Goal: Task Accomplishment & Management: Complete application form

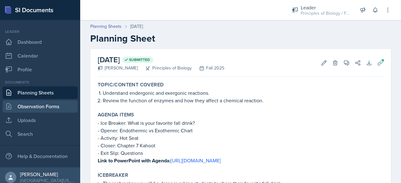
scroll to position [300, 0]
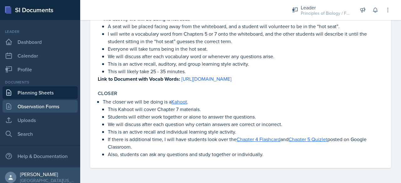
click at [36, 110] on link "Observation Forms" at bounding box center [40, 106] width 75 height 13
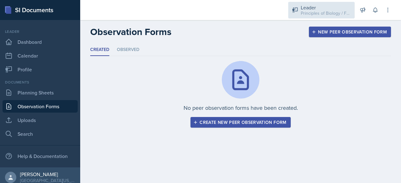
click at [302, 7] on div "Leader" at bounding box center [326, 8] width 50 height 8
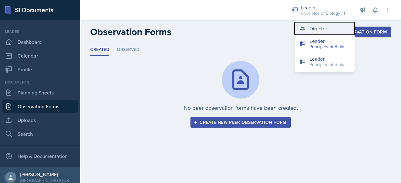
click at [306, 31] on button "Director" at bounding box center [325, 28] width 60 height 13
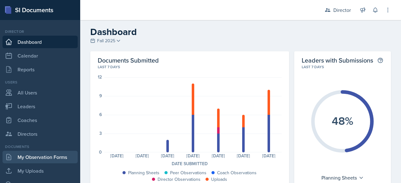
click at [41, 159] on link "My Observation Forms" at bounding box center [40, 157] width 75 height 13
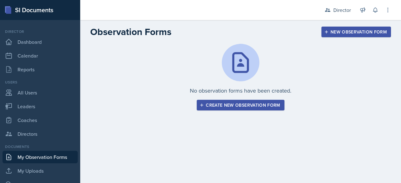
click at [268, 107] on div "Create new observation form" at bounding box center [240, 105] width 79 height 5
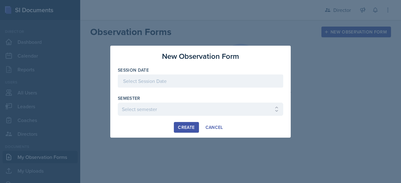
click at [213, 81] on div at bounding box center [200, 81] width 165 height 13
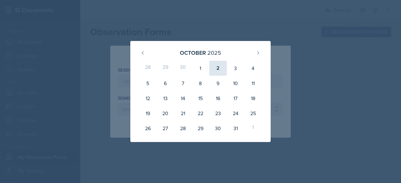
click at [223, 66] on div "2" at bounding box center [218, 68] width 18 height 15
type input "[DATE]"
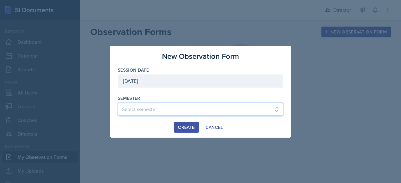
click at [148, 110] on select "Select semester Fall 2025 Spring 2025 Fall 2024 Spring 2024 Fall 2023 Spring 20…" at bounding box center [200, 109] width 165 height 13
select select "c88fb8a2-0ae1-4674-9d8d-93ff3a907138"
click at [118, 103] on select "Select semester Fall 2025 Spring 2025 Fall 2024 Spring 2024 Fall 2023 Spring 20…" at bounding box center [200, 109] width 165 height 13
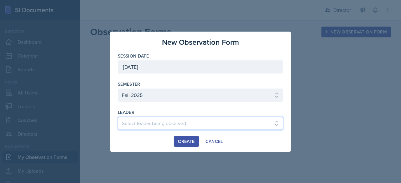
click at [175, 125] on select "Select leader being observed [PERSON_NAME] [PERSON_NAME] [PERSON_NAME] [PERSON_…" at bounding box center [200, 123] width 165 height 13
select select "ee524d00-c723-42b2-a4c1-fd8486c8621b"
click at [118, 117] on select "Select leader being observed [PERSON_NAME] [PERSON_NAME] [PERSON_NAME] [PERSON_…" at bounding box center [200, 123] width 165 height 13
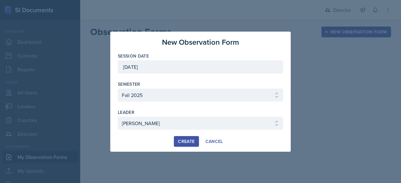
click at [179, 140] on div "Create" at bounding box center [186, 141] width 17 height 5
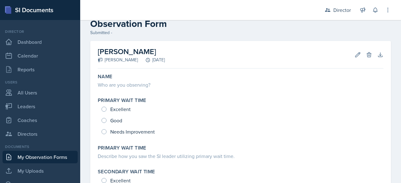
scroll to position [15, 0]
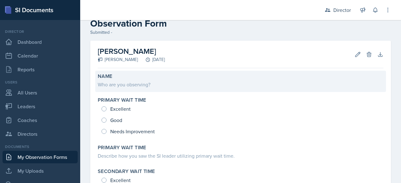
click at [149, 84] on div "Who are you observing?" at bounding box center [241, 85] width 286 height 8
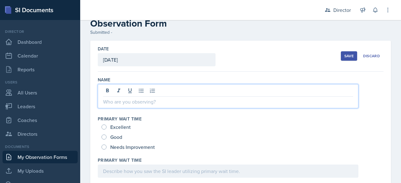
click at [135, 92] on div at bounding box center [228, 96] width 261 height 24
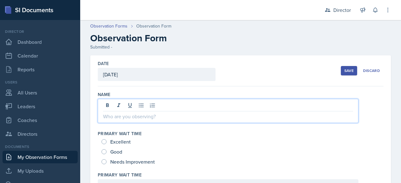
scroll to position [1, 0]
click at [50, 155] on link "My Observation Forms" at bounding box center [40, 157] width 75 height 13
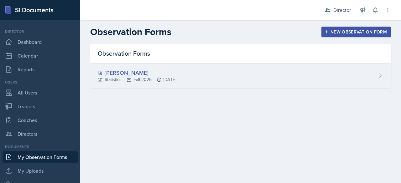
click at [133, 70] on div "[PERSON_NAME]" at bounding box center [137, 73] width 78 height 8
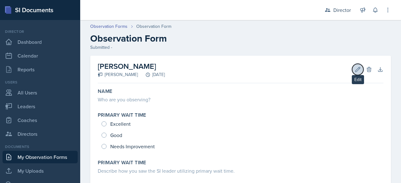
click at [355, 69] on icon at bounding box center [358, 69] width 6 height 6
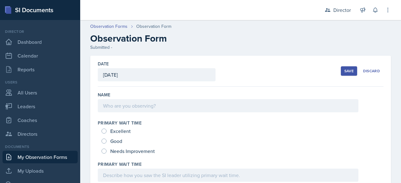
click at [236, 108] on div at bounding box center [228, 105] width 261 height 13
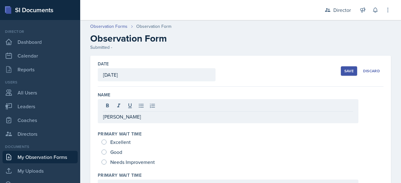
click at [30, 160] on link "My Observation Forms" at bounding box center [40, 157] width 75 height 13
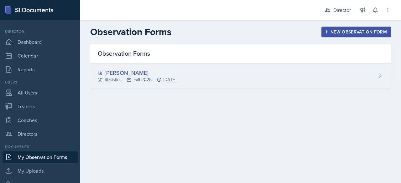
click at [117, 70] on div "[PERSON_NAME]" at bounding box center [137, 73] width 78 height 8
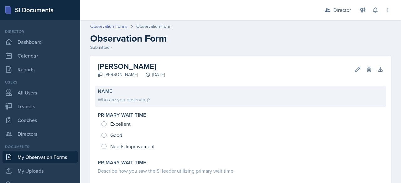
click at [114, 100] on div "Who are you observing?" at bounding box center [241, 100] width 286 height 8
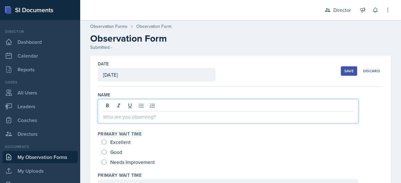
click at [112, 107] on div at bounding box center [228, 111] width 261 height 24
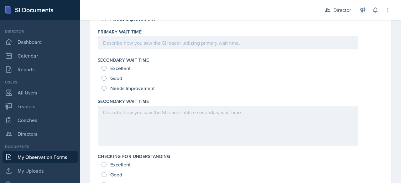
scroll to position [146, 0]
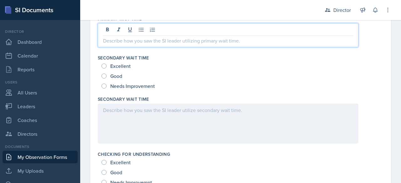
click at [132, 41] on p at bounding box center [228, 41] width 250 height 8
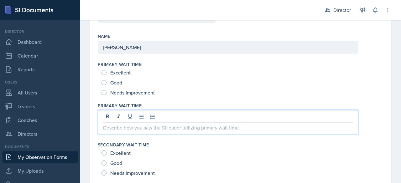
scroll to position [51, 0]
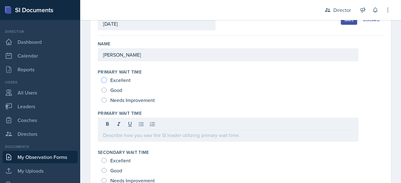
click at [105, 81] on input "Excellent" at bounding box center [104, 80] width 5 height 5
radio input "true"
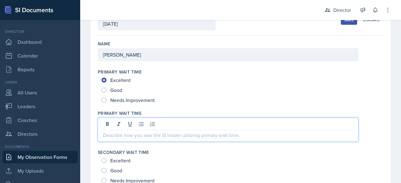
click at [132, 126] on div at bounding box center [228, 130] width 261 height 24
click at [244, 134] on p "[PERSON_NAME] waited for a sufficient amount of time after asking students any …" at bounding box center [228, 136] width 250 height 8
click at [286, 136] on p "[PERSON_NAME] waited for a sufficient amount of time after asking students any …" at bounding box center [228, 136] width 250 height 8
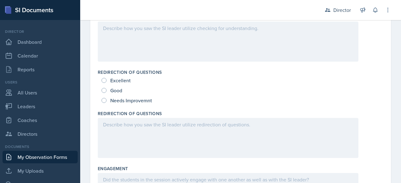
scroll to position [346, 0]
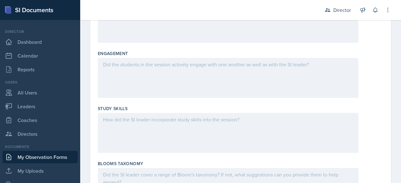
click at [245, 141] on div at bounding box center [228, 133] width 261 height 40
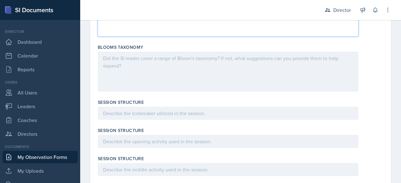
scroll to position [564, 0]
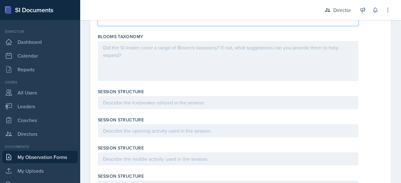
click at [175, 107] on p at bounding box center [228, 103] width 250 height 8
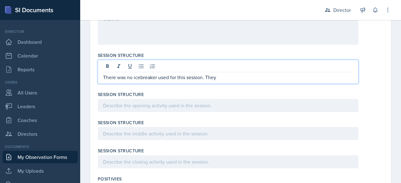
scroll to position [600, 0]
click at [154, 105] on div at bounding box center [228, 105] width 261 height 13
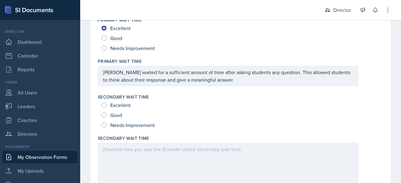
scroll to position [103, 0]
click at [103, 114] on input "Good" at bounding box center [104, 115] width 5 height 5
radio input "true"
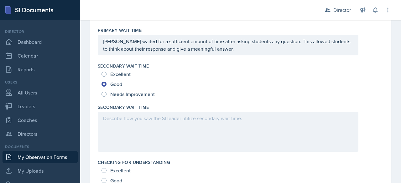
click at [112, 126] on div at bounding box center [228, 132] width 261 height 40
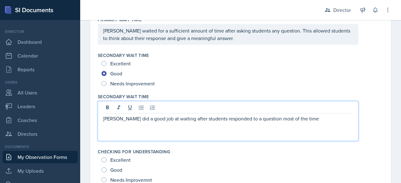
click at [295, 118] on p "[PERSON_NAME] did a good job at waiting after students responded to a question …" at bounding box center [228, 119] width 250 height 8
click at [272, 118] on p "[PERSON_NAME] did a good job at waiting after students responded to a question …" at bounding box center [228, 119] width 250 height 8
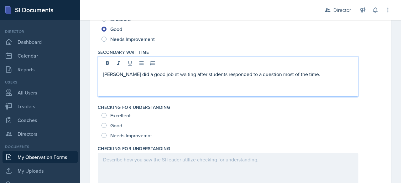
scroll to position [190, 0]
click at [104, 114] on input "Excellent" at bounding box center [104, 115] width 5 height 5
radio input "true"
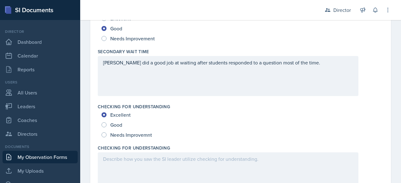
click at [297, 64] on div "[PERSON_NAME] did a good job at waiting after students responded to a question …" at bounding box center [228, 76] width 261 height 40
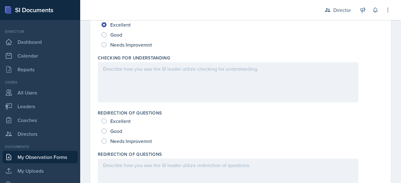
scroll to position [281, 0]
click at [104, 118] on input "Excellent" at bounding box center [104, 120] width 5 height 5
radio input "true"
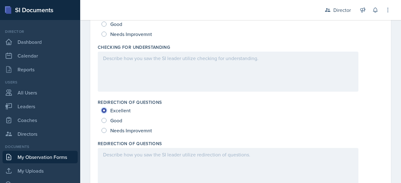
scroll to position [293, 0]
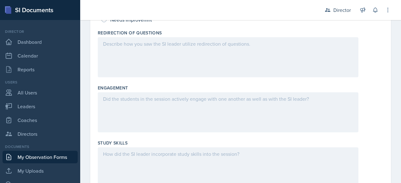
click at [113, 114] on div at bounding box center [228, 112] width 261 height 40
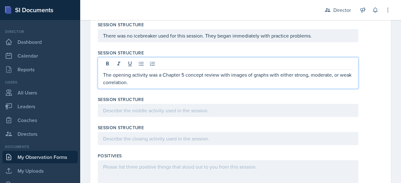
scroll to position [642, 0]
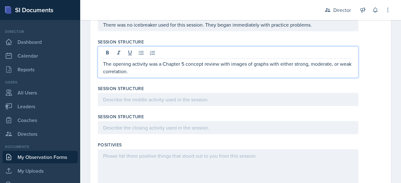
click at [142, 71] on p "The opening activity was a Chapter 5 concept review with images of graphs with …" at bounding box center [228, 67] width 250 height 15
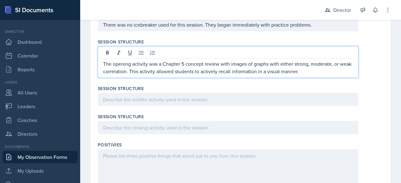
click at [269, 70] on p "The opening activity was a Chapter 5 concept review with images of graphs with …" at bounding box center [228, 67] width 250 height 15
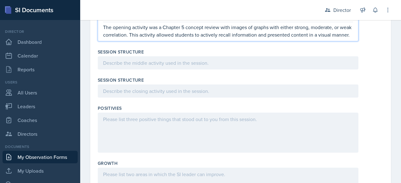
scroll to position [681, 0]
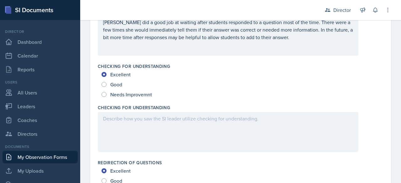
click at [163, 120] on p at bounding box center [228, 119] width 250 height 8
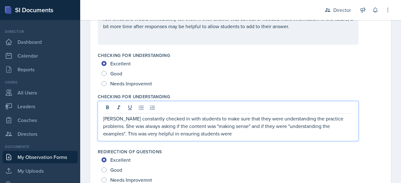
click at [196, 134] on p "[PERSON_NAME] constantly checked in with students to make sure that they were u…" at bounding box center [228, 126] width 250 height 23
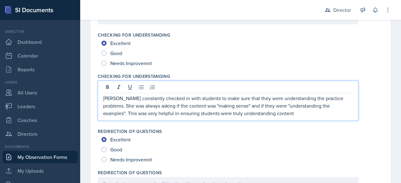
scroll to position [263, 0]
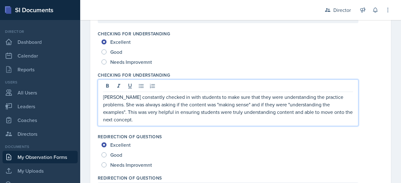
click at [250, 111] on p "[PERSON_NAME] constantly checked in with students to make sure that they were u…" at bounding box center [228, 108] width 250 height 30
click at [302, 112] on p "[PERSON_NAME] constantly checked in with students to make sure that they were u…" at bounding box center [228, 108] width 250 height 30
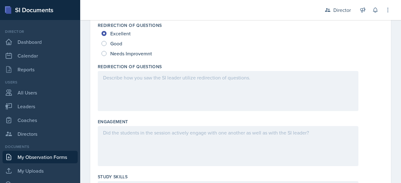
scroll to position [376, 0]
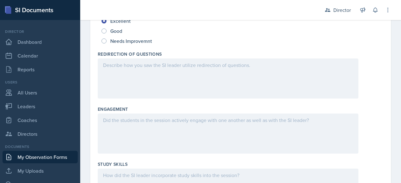
click at [163, 77] on div at bounding box center [228, 79] width 261 height 40
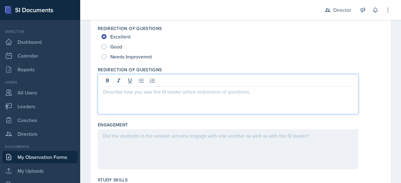
scroll to position [360, 0]
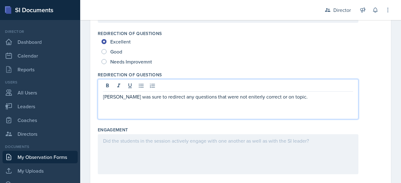
click at [232, 96] on p "[PERSON_NAME] was sure to redirect any questions that were not eniterly correct…" at bounding box center [228, 97] width 250 height 8
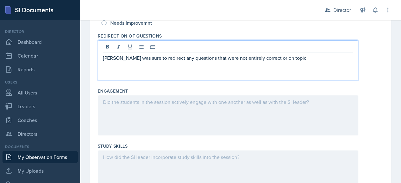
scroll to position [398, 0]
click at [285, 59] on p "[PERSON_NAME] was sure to redirect any questions that were not entirely correct…" at bounding box center [228, 59] width 250 height 8
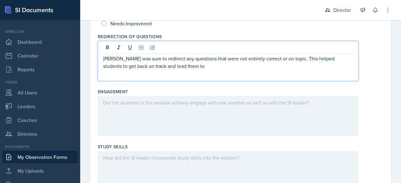
click at [150, 65] on p "[PERSON_NAME] was sure to redirect any questions that were not entirely correct…" at bounding box center [228, 62] width 250 height 15
click at [167, 67] on p "[PERSON_NAME] was sure to redirect any questions that were not entirely correct…" at bounding box center [228, 62] width 250 height 15
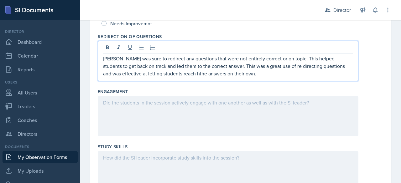
click at [264, 66] on p "[PERSON_NAME] was sure to redirect any questions that were not entirely correct…" at bounding box center [228, 66] width 250 height 23
click at [267, 66] on p "[PERSON_NAME] was sure to redirect any questions that were not entirely correct…" at bounding box center [228, 66] width 250 height 23
click at [191, 74] on p "[PERSON_NAME] was sure to redirect any questions that were not entirely correct…" at bounding box center [228, 66] width 250 height 23
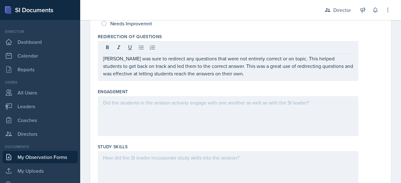
click at [184, 110] on div at bounding box center [228, 116] width 261 height 40
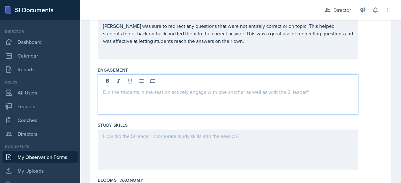
scroll to position [420, 0]
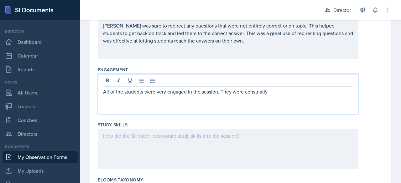
click at [257, 92] on p "All of the students were very engaged in the session. They were constnatly" at bounding box center [228, 92] width 250 height 8
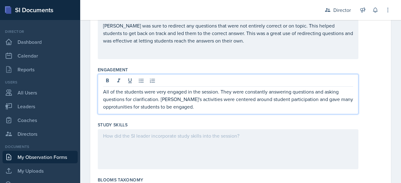
click at [124, 103] on p "All of the students were very engaged in the session. They were constantly answ…" at bounding box center [228, 99] width 250 height 23
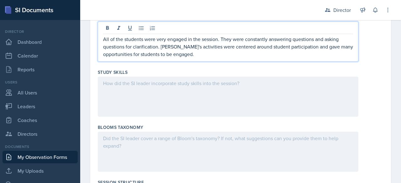
scroll to position [465, 0]
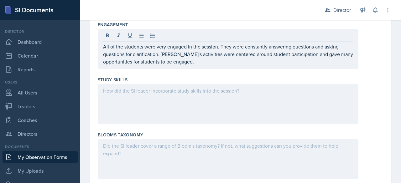
click at [115, 95] on div at bounding box center [228, 104] width 261 height 40
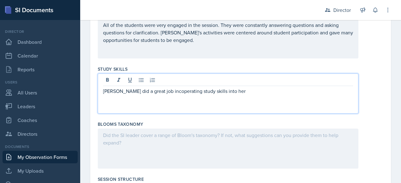
click at [161, 90] on p "[PERSON_NAME] did a great job incoperating study skills into her" at bounding box center [228, 91] width 250 height 8
click at [173, 91] on p "[PERSON_NAME] did a great job incoperating study skills into her" at bounding box center [228, 91] width 250 height 8
click at [222, 89] on p "[PERSON_NAME] did a great job incorporating study skills into her" at bounding box center [228, 91] width 250 height 8
click at [224, 90] on p "[PERSON_NAME] did a great job incorporating study skills into her" at bounding box center [228, 91] width 250 height 8
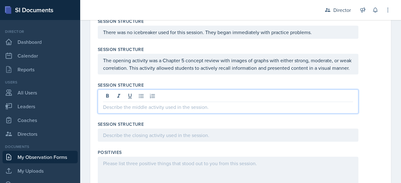
scroll to position [645, 0]
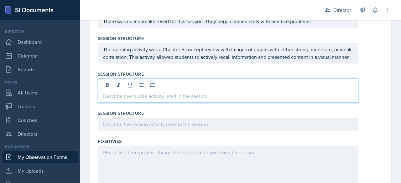
click at [191, 100] on p at bounding box center [228, 96] width 250 height 8
click at [193, 100] on p "The middle activity was using Art of Stats we" at bounding box center [228, 96] width 250 height 8
click at [198, 100] on p "The middle activity was using Art of Stat we" at bounding box center [228, 96] width 250 height 8
click at [169, 100] on p "The middle activity was using Art of Stat were" at bounding box center [228, 96] width 250 height 8
click at [211, 100] on p "The middle activity was using the Art of Stat were" at bounding box center [228, 96] width 250 height 8
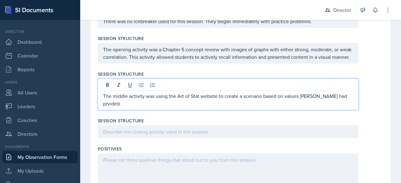
click at [329, 105] on p "The middle activity was using the Art of Stat website to create a scenario base…" at bounding box center [228, 99] width 250 height 15
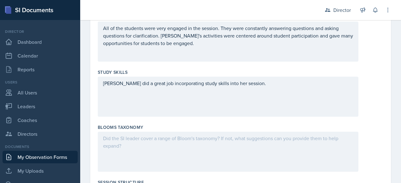
scroll to position [483, 0]
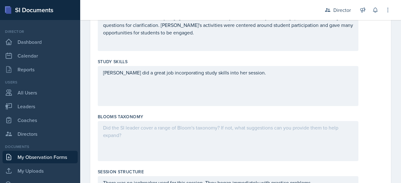
click at [243, 76] on p "[PERSON_NAME] did a great job incorporating study skills into her session." at bounding box center [228, 73] width 250 height 8
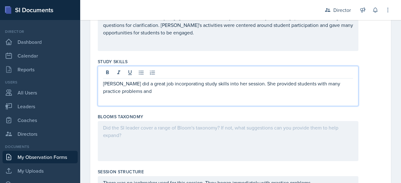
click at [191, 101] on div "[PERSON_NAME] did a great job incorporating study skills into her session. She …" at bounding box center [228, 86] width 261 height 40
click at [174, 97] on div "[PERSON_NAME] did a great job incorporating study skills into her session. She …" at bounding box center [228, 86] width 261 height 40
click at [157, 93] on p "[PERSON_NAME] did a great job incorporating study skills into her session. She …" at bounding box center [228, 87] width 250 height 15
click at [136, 92] on p "[PERSON_NAME] did a great job incorporating study skills into her session. She …" at bounding box center [228, 87] width 250 height 15
click at [202, 90] on p "[PERSON_NAME] did a great job incorporating study skills into her session. She …" at bounding box center [228, 87] width 250 height 15
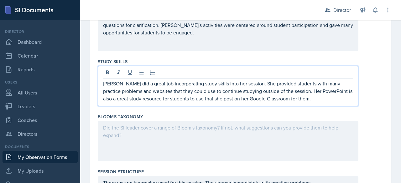
click at [214, 99] on p "[PERSON_NAME] did a great job incorporating study skills into her session. She …" at bounding box center [228, 91] width 250 height 23
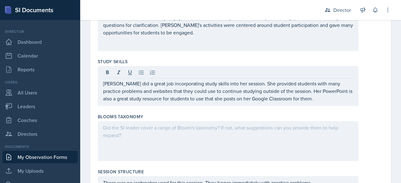
click at [135, 138] on div at bounding box center [228, 141] width 261 height 40
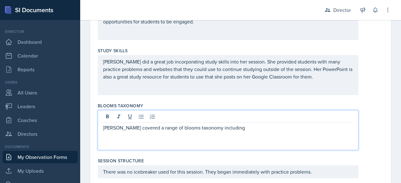
click at [166, 129] on p "[PERSON_NAME] covered a range of blooms taxonomy including" at bounding box center [228, 128] width 250 height 8
click at [212, 129] on p "[PERSON_NAME] covered a range of [PERSON_NAME] Taxonomy including" at bounding box center [228, 128] width 250 height 8
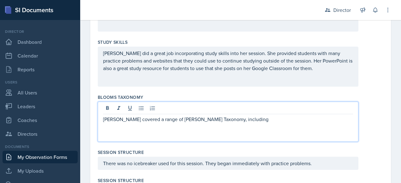
scroll to position [503, 0]
click at [225, 121] on p "[PERSON_NAME] covered a range of [PERSON_NAME] Taxonomy, including" at bounding box center [228, 119] width 250 height 8
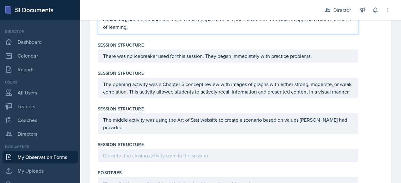
scroll to position [623, 0]
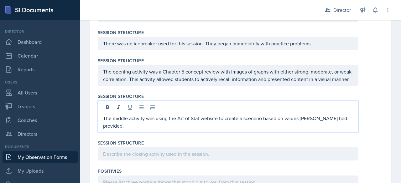
click at [347, 115] on p "The middle activity was using the Art of Stat website to create a scenario base…" at bounding box center [228, 122] width 250 height 15
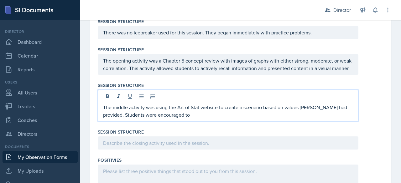
click at [290, 115] on p "The middle activity was using the Art of Stat website to create a scenario base…" at bounding box center [228, 111] width 250 height 15
click at [190, 119] on p "The middle activity was using the Art of Stat website to create a scenario base…" at bounding box center [228, 111] width 250 height 15
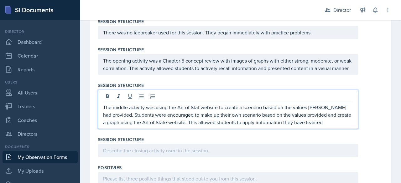
click at [258, 126] on p "The middle activity was using the Art of Stat website to create a scenario base…" at bounding box center [228, 115] width 250 height 23
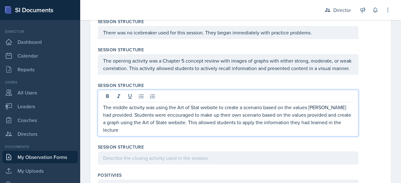
click at [174, 137] on div "The middle activity was using the Art of Stat website to create a scenario base…" at bounding box center [228, 113] width 261 height 47
click at [157, 134] on p "The middle activity was using the Art of Stat website to create a scenario base…" at bounding box center [228, 119] width 250 height 30
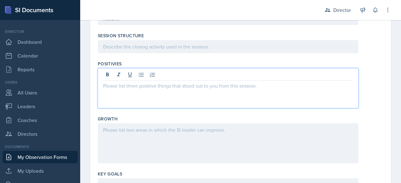
scroll to position [745, 0]
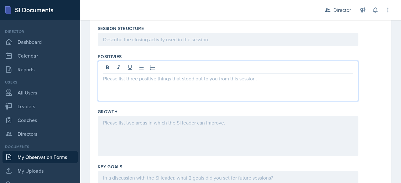
click at [127, 82] on p at bounding box center [228, 79] width 250 height 8
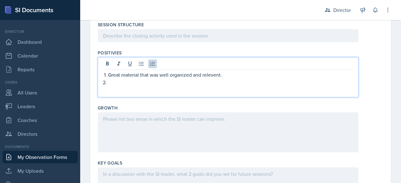
click at [218, 79] on p "Great material that was well organized and relevent." at bounding box center [230, 75] width 245 height 8
click at [144, 86] on p at bounding box center [230, 83] width 245 height 8
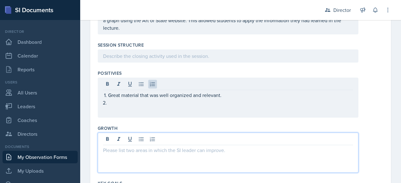
scroll to position [736, 0]
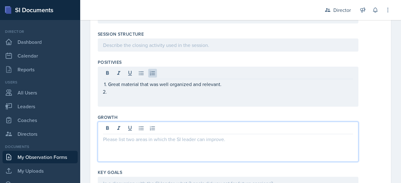
click at [109, 143] on p at bounding box center [228, 140] width 250 height 8
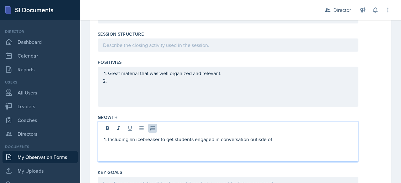
click at [257, 143] on p "Including an icebreaker to get students engaged in conversation outisde of" at bounding box center [230, 140] width 245 height 8
click at [260, 143] on p "Including an icebreaker to get students engaged in conversation outisde of" at bounding box center [230, 140] width 245 height 8
click at [273, 143] on p "Including an icebreaker to get students engaged in conversation outside of" at bounding box center [230, 140] width 245 height 8
click at [266, 151] on p "Give a bit more secondary wait time so students can add to their answer." at bounding box center [230, 147] width 245 height 8
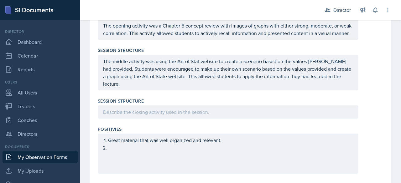
scroll to position [680, 0]
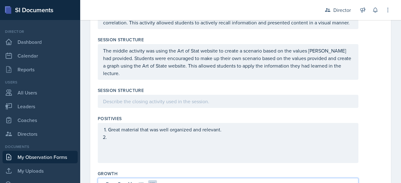
click at [161, 105] on p at bounding box center [228, 102] width 250 height 8
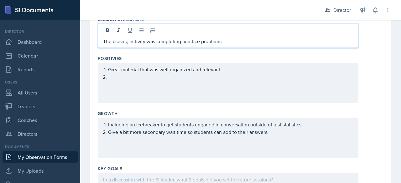
click at [139, 81] on p at bounding box center [230, 77] width 245 height 8
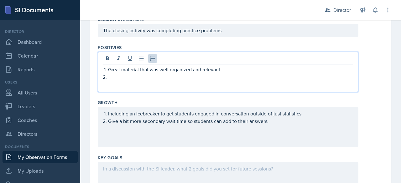
scroll to position [740, 0]
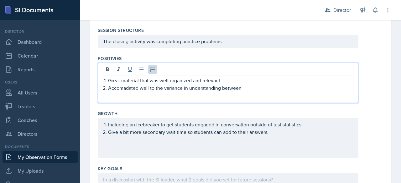
click at [129, 92] on p "Accomadated well to the variance in understanding between" at bounding box center [230, 88] width 245 height 8
click at [246, 92] on p "Accommodated well to the variance in understanding between" at bounding box center [230, 88] width 245 height 8
click at [283, 92] on p "Accommodated well to the variance in understanding between different courses." at bounding box center [230, 88] width 245 height 8
click at [288, 92] on p "Accommodated well to the variance in understanding between different courses." at bounding box center [230, 88] width 245 height 8
click at [238, 45] on p "The closing activity was completing practice problems." at bounding box center [228, 42] width 250 height 8
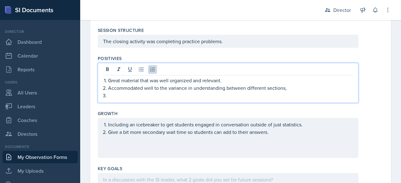
scroll to position [751, 0]
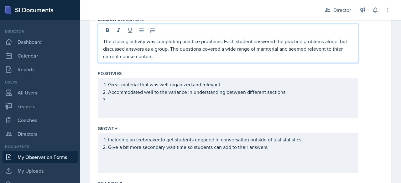
click at [274, 56] on p "The closing activity was completing practice problems. Each student answered th…" at bounding box center [228, 49] width 250 height 23
click at [309, 55] on p "The closing activity was completing practice problems. Each student answered th…" at bounding box center [228, 49] width 250 height 23
click at [335, 57] on p "The closing activity was completing practice problems. Each student answered th…" at bounding box center [228, 49] width 250 height 23
click at [152, 103] on ol "Great material that was well organized and relevant. Accommodated well to the v…" at bounding box center [230, 92] width 245 height 23
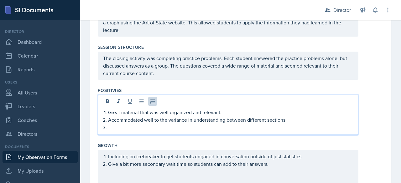
scroll to position [723, 0]
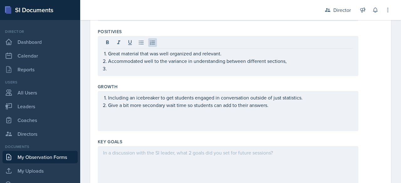
click at [118, 126] on div "Including an icebreaker to get students engaged in conversation outside of just…" at bounding box center [228, 111] width 261 height 40
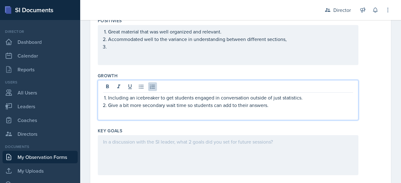
click at [118, 120] on div "Including an icebreaker to get students engaged in conversation outside of just…" at bounding box center [228, 100] width 261 height 40
click at [113, 120] on div "Including an icebreaker to get students engaged in conversation outside of just…" at bounding box center [228, 100] width 261 height 40
click at [118, 50] on p at bounding box center [230, 47] width 245 height 8
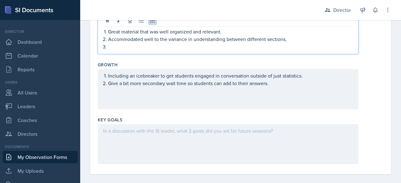
click at [122, 102] on div "Including an icebreaker to get students engaged in conversation outside of just…" at bounding box center [228, 89] width 261 height 40
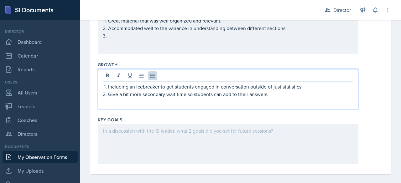
scroll to position [814, 0]
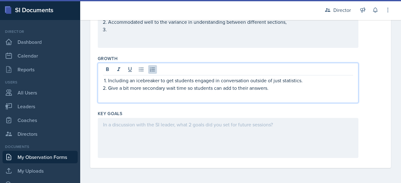
click at [280, 90] on p "Give a bit more secondary wait time so students can add to their answers." at bounding box center [230, 88] width 245 height 8
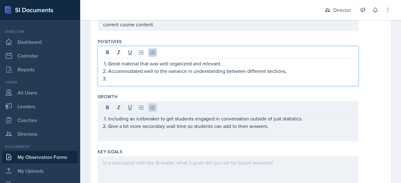
click at [194, 76] on p at bounding box center [230, 79] width 245 height 8
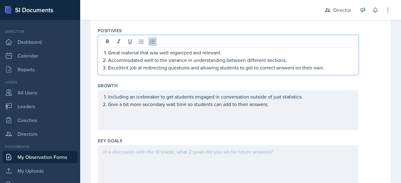
click at [269, 71] on p "Excellent job at redirecting questions and allowing students to get to correct …" at bounding box center [230, 68] width 245 height 8
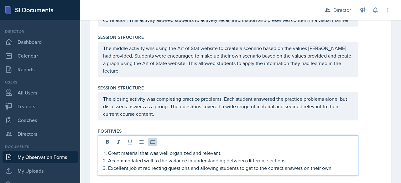
scroll to position [816, 0]
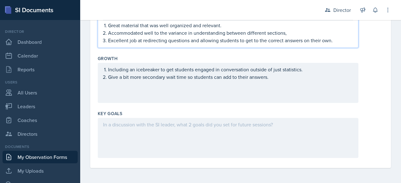
click at [215, 133] on div at bounding box center [228, 138] width 261 height 40
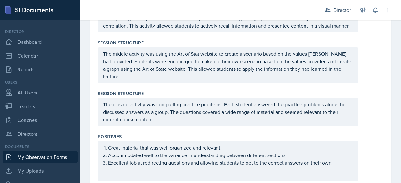
scroll to position [687, 0]
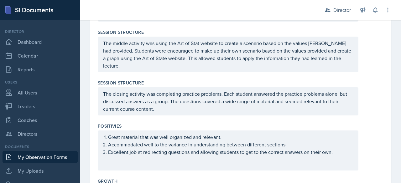
click at [307, 61] on p "The middle activity was using the Art of Stat website to create a scenario base…" at bounding box center [228, 54] width 250 height 30
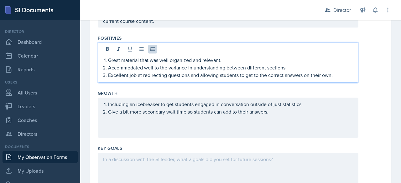
scroll to position [786, 0]
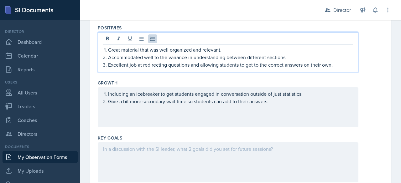
click at [287, 61] on p "Accommodated well to the variance in understanding between different sections," at bounding box center [230, 58] width 245 height 8
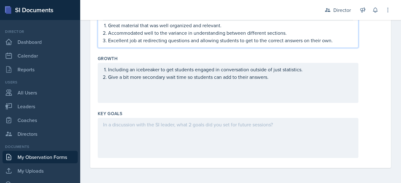
scroll to position [811, 0]
click at [110, 136] on div at bounding box center [228, 138] width 261 height 40
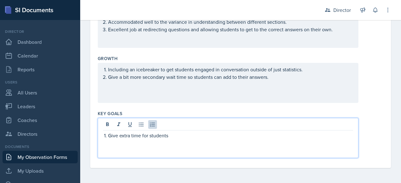
click at [168, 139] on p "Give extra time for students" at bounding box center [230, 136] width 245 height 8
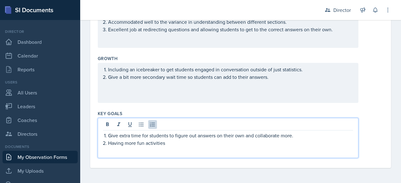
scroll to position [816, 0]
click at [186, 144] on p "Having more fun activities, like Joepardy and Trashketball." at bounding box center [230, 143] width 245 height 8
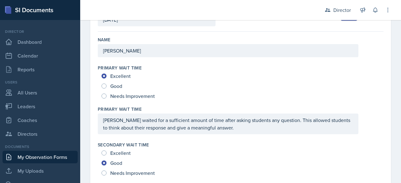
scroll to position [0, 0]
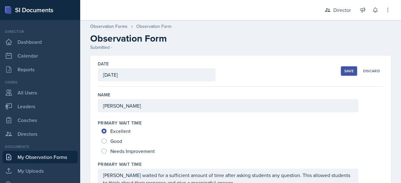
click at [346, 69] on div "Save" at bounding box center [348, 71] width 9 height 5
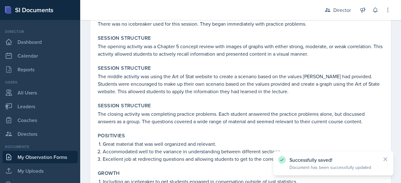
scroll to position [620, 0]
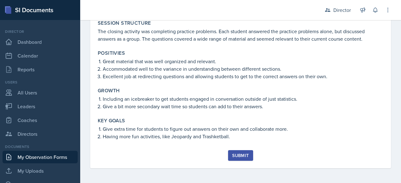
click at [241, 155] on div "Submit" at bounding box center [240, 155] width 17 height 5
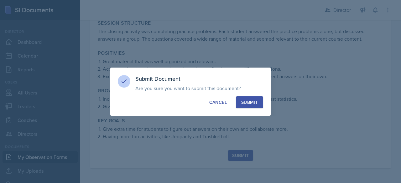
click at [250, 99] on button "Submit" at bounding box center [249, 103] width 27 height 12
radio input "true"
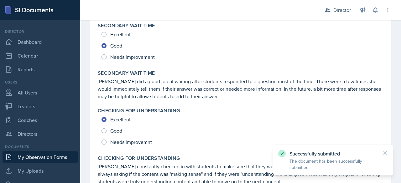
scroll to position [0, 0]
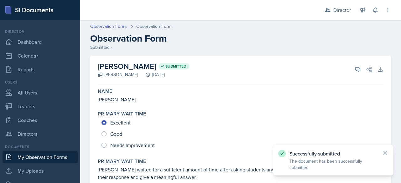
click at [47, 159] on link "My Observation Forms" at bounding box center [40, 157] width 75 height 13
